Goal: Check status: Check status

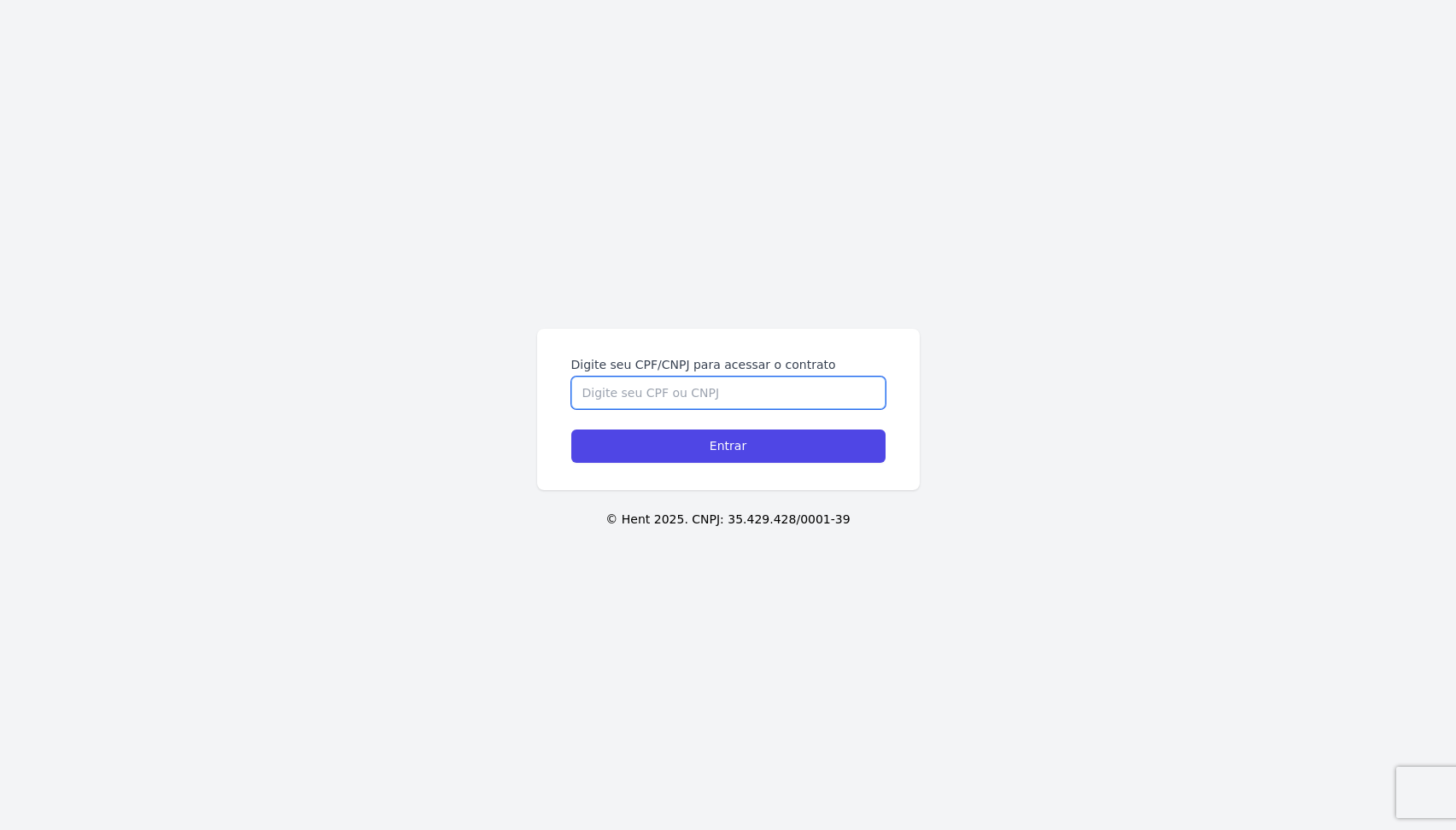
click at [722, 400] on input "Digite seu CPF/CNPJ para acessar o contrato" at bounding box center [728, 393] width 314 height 33
type input "14523274754"
click at [571, 429] on input "Entrar" at bounding box center [728, 445] width 314 height 33
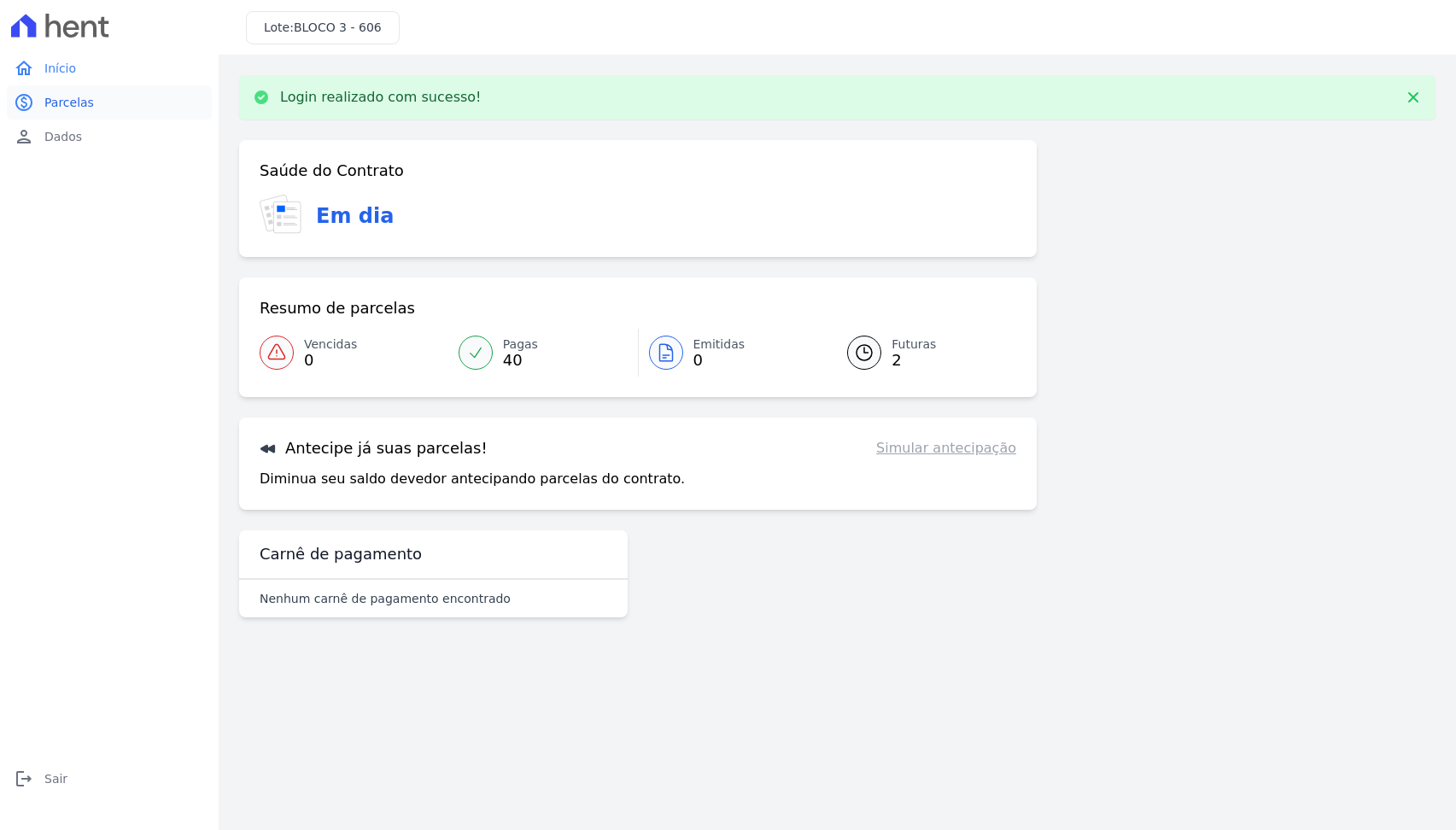
click at [88, 105] on span "Parcelas" at bounding box center [70, 101] width 50 height 17
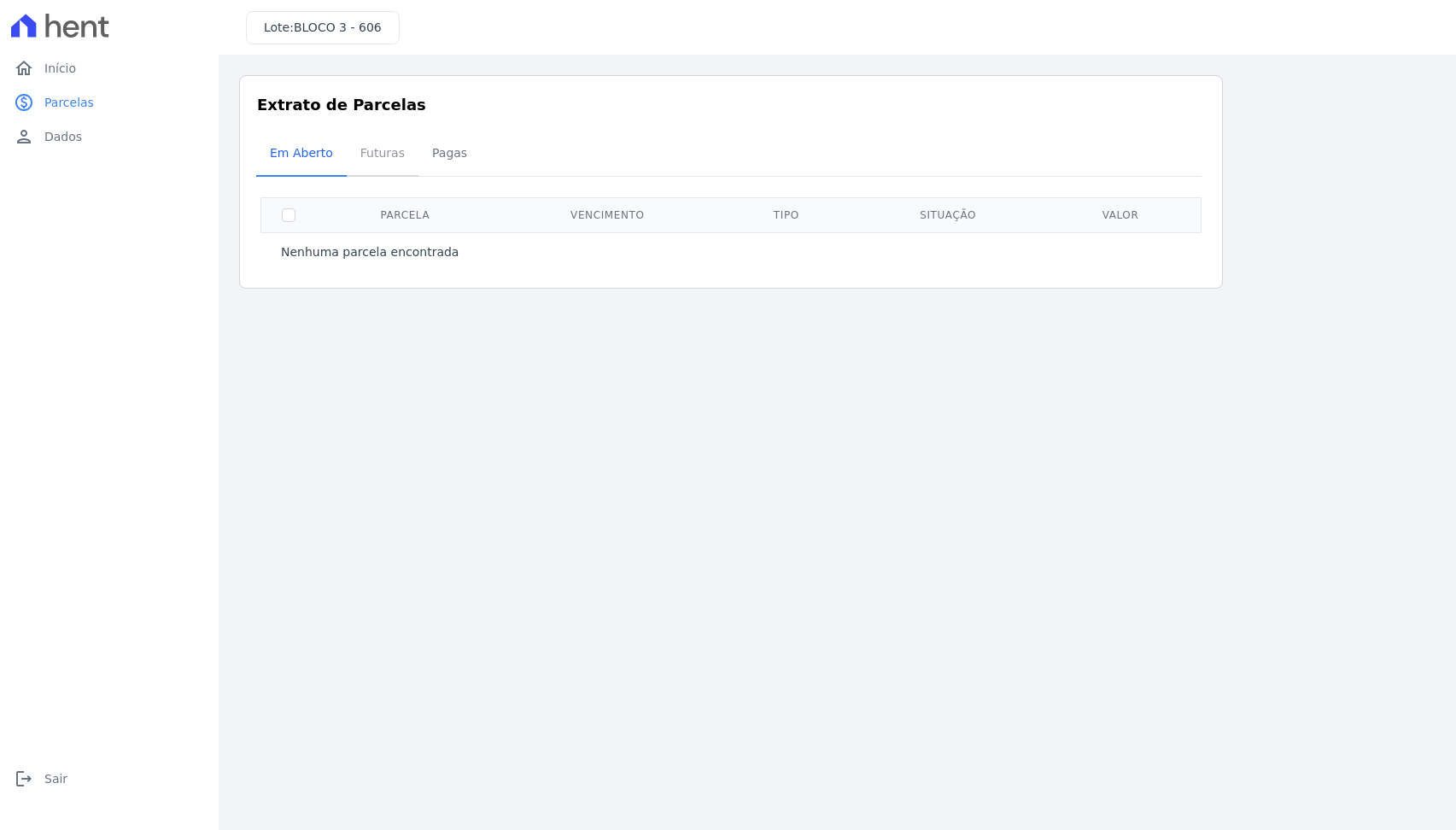
click at [392, 154] on span "Futuras" at bounding box center [382, 153] width 65 height 34
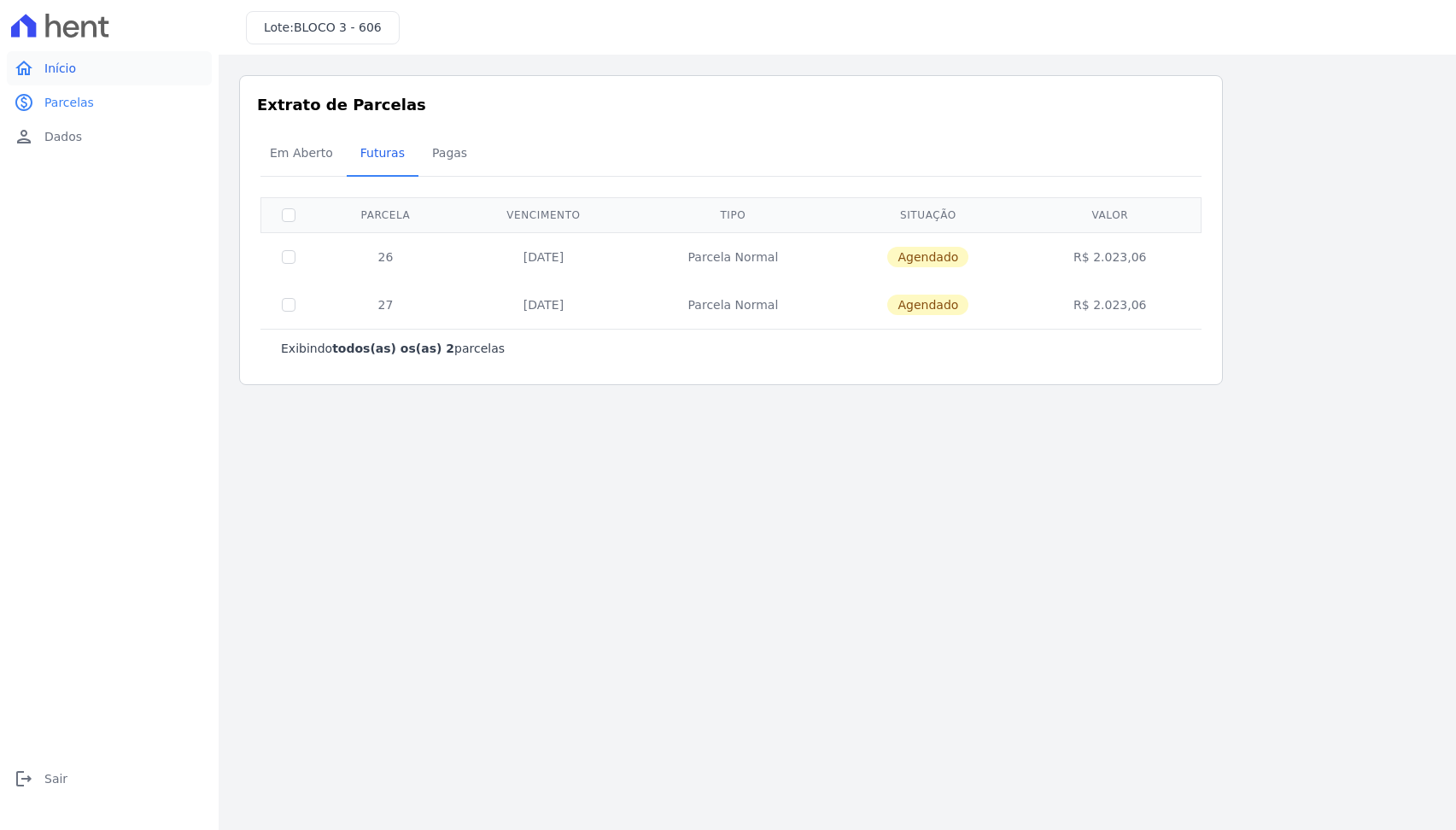
click at [105, 66] on link "home Início" at bounding box center [109, 69] width 205 height 34
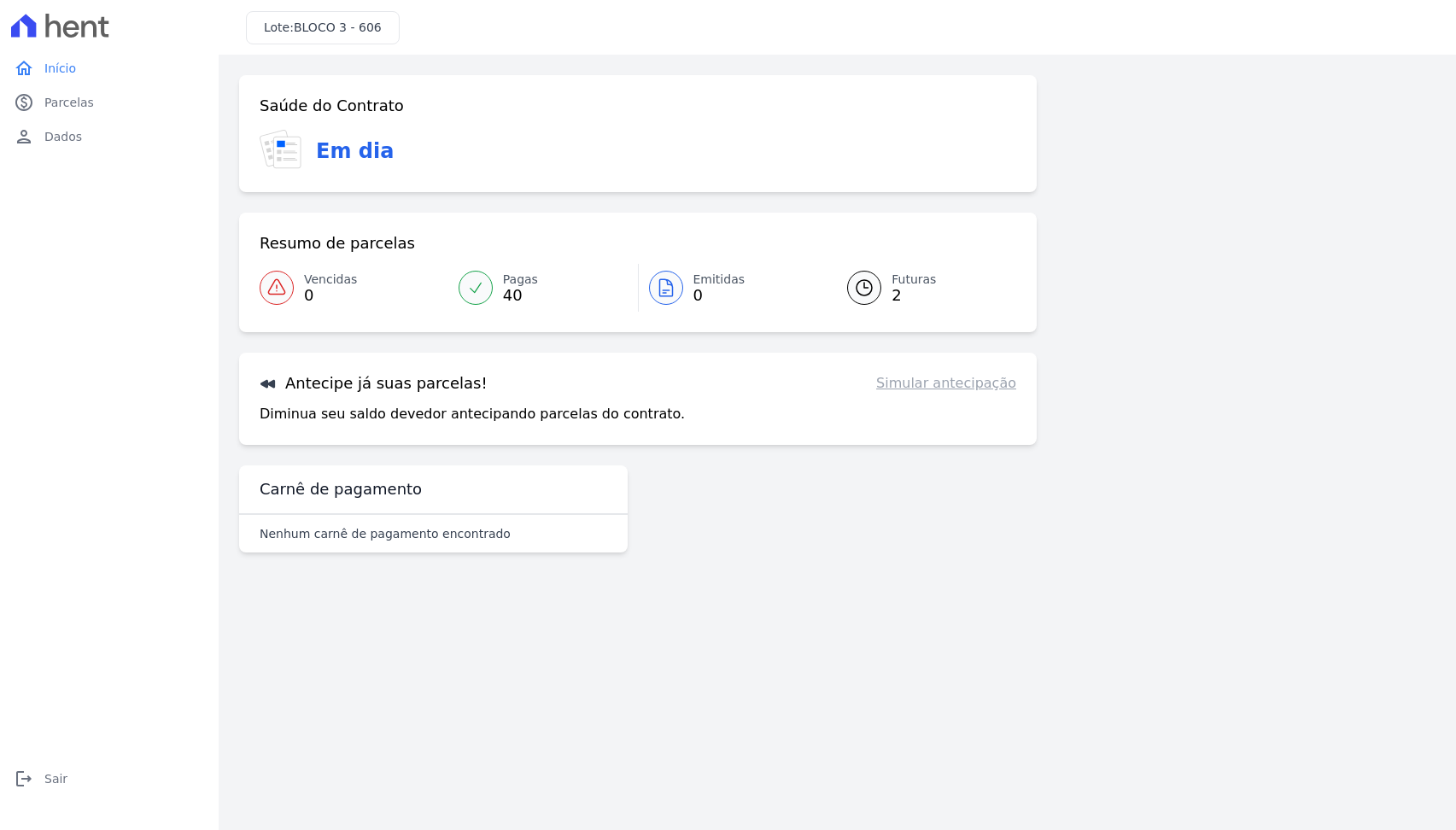
click at [971, 391] on link "Simular antecipação" at bounding box center [946, 383] width 140 height 21
click at [319, 379] on h3 "Antecipe já suas parcelas!" at bounding box center [373, 383] width 228 height 21
